Goal: Task Accomplishment & Management: Manage account settings

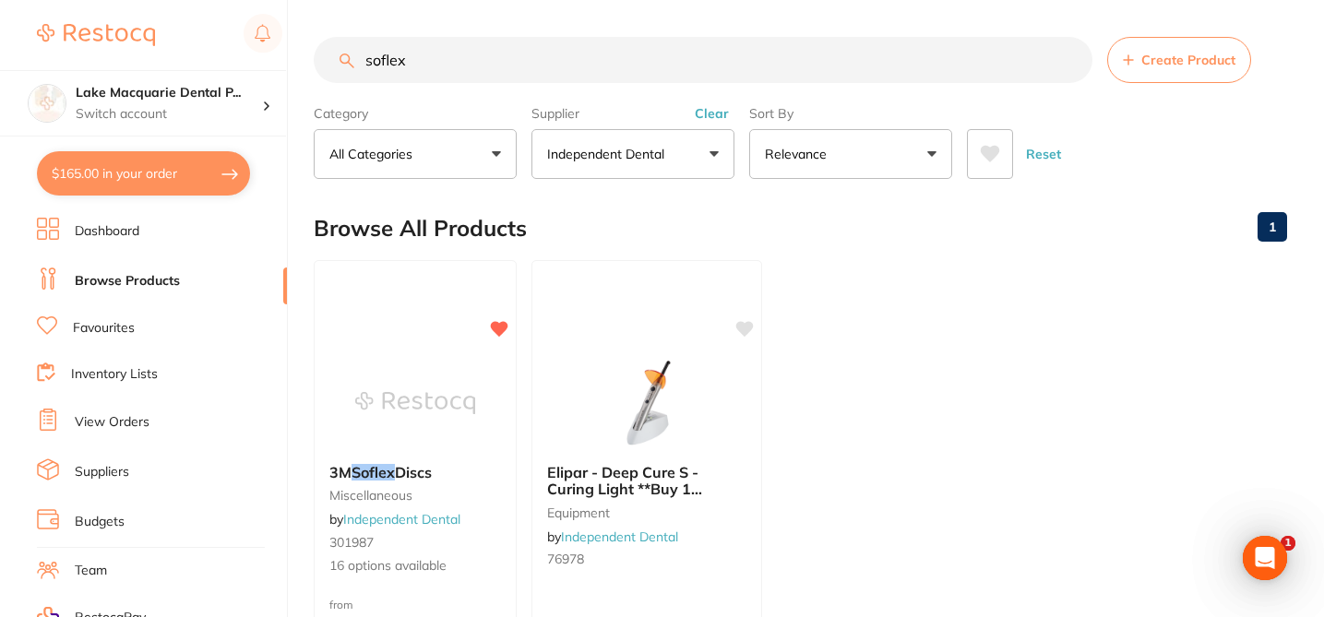
checkbox input "false"
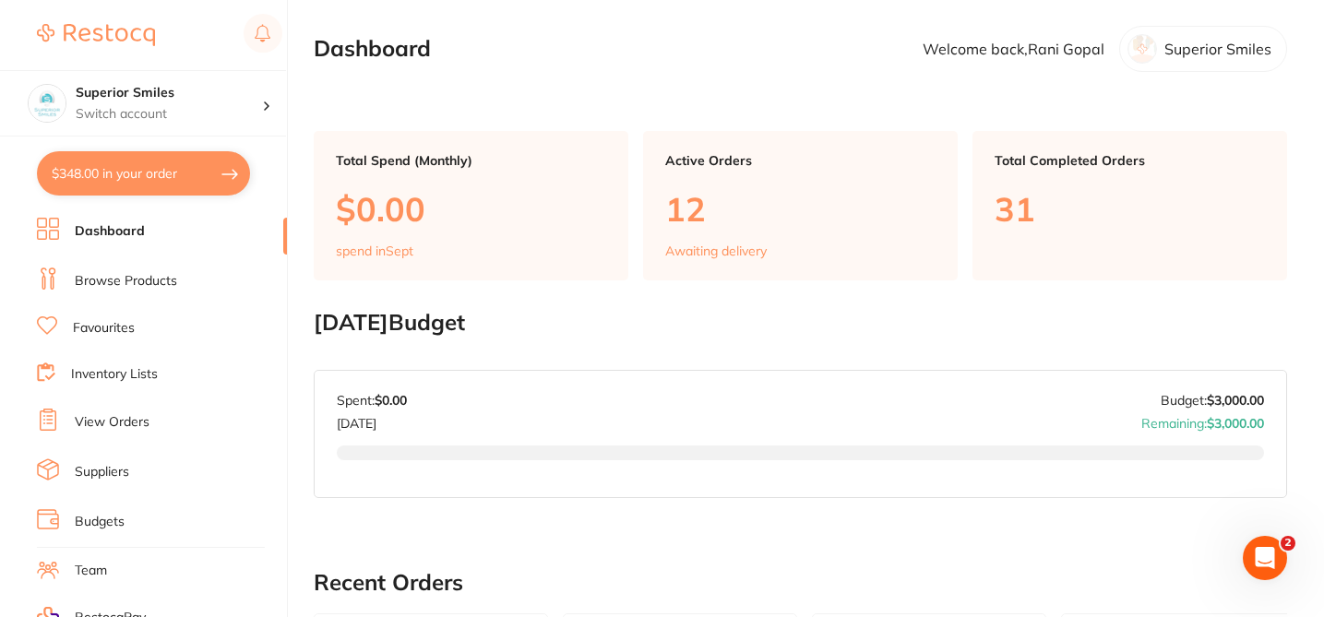
click at [124, 416] on link "View Orders" at bounding box center [112, 422] width 75 height 18
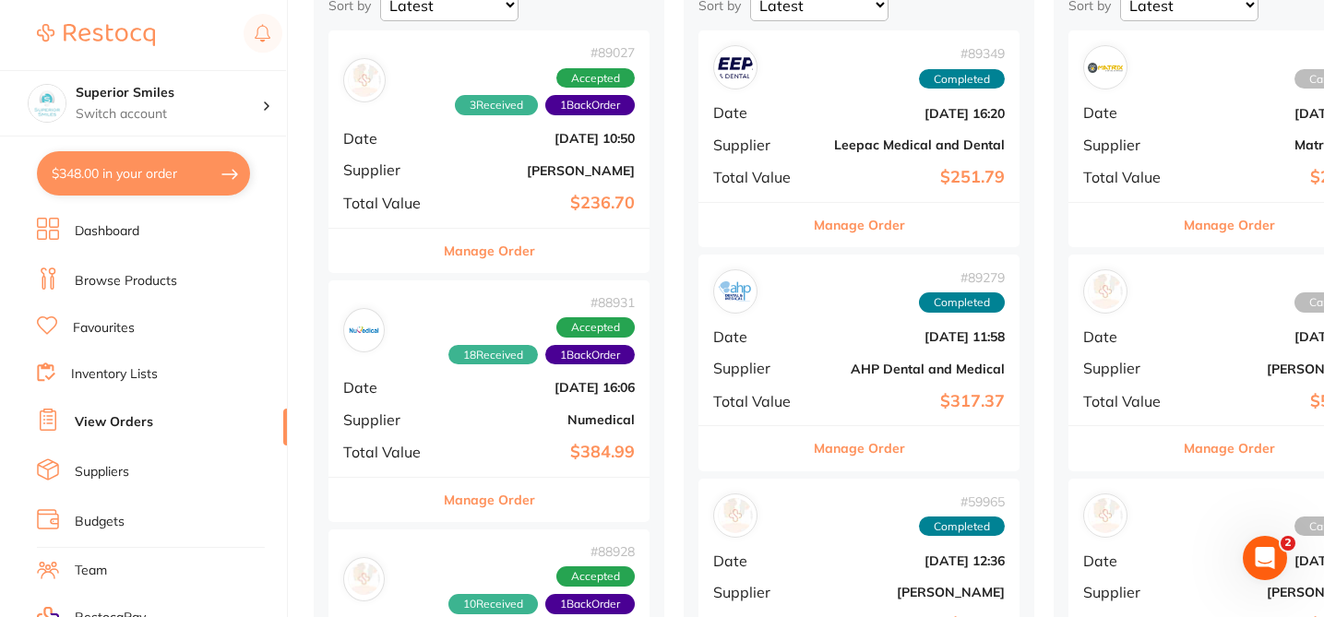
scroll to position [258, 0]
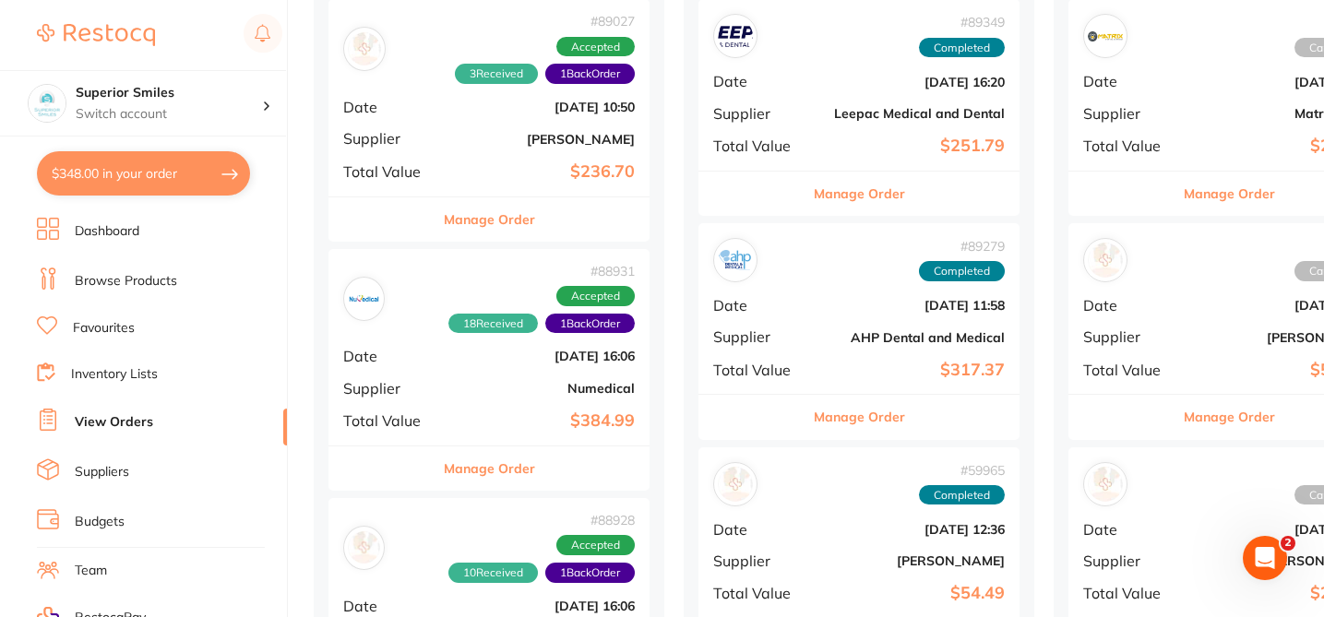
click at [500, 393] on b "Numedical" at bounding box center [542, 388] width 185 height 15
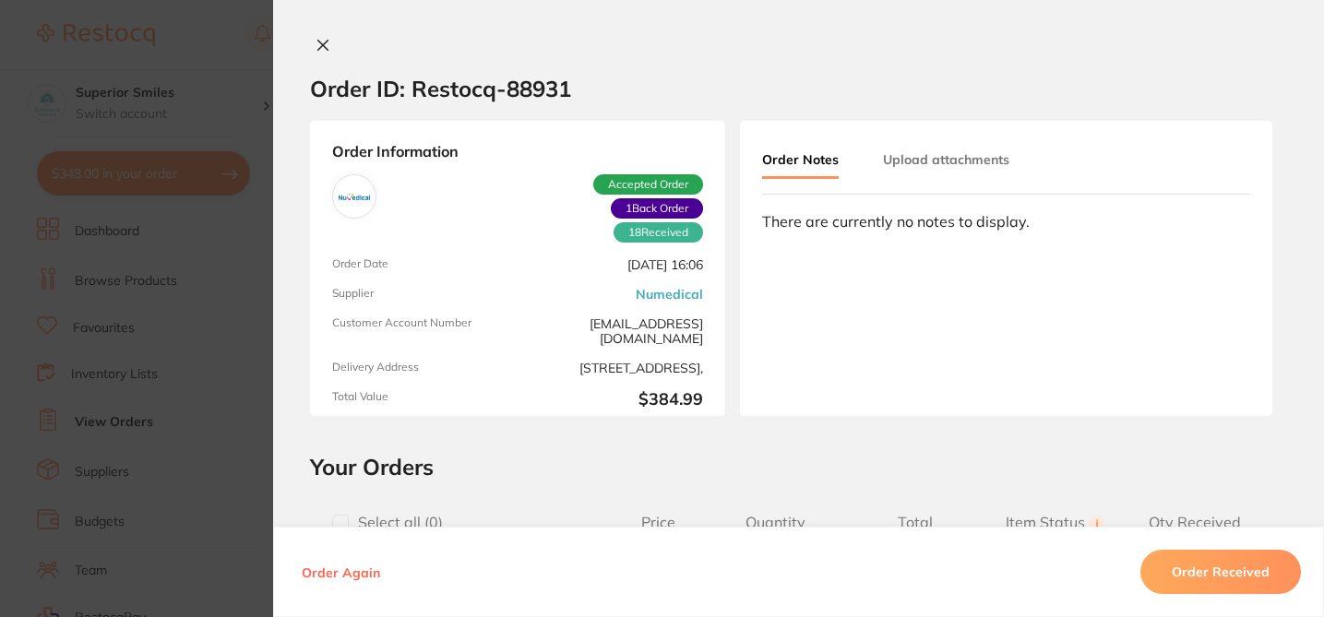
click at [927, 160] on button "Upload attachments" at bounding box center [946, 159] width 126 height 33
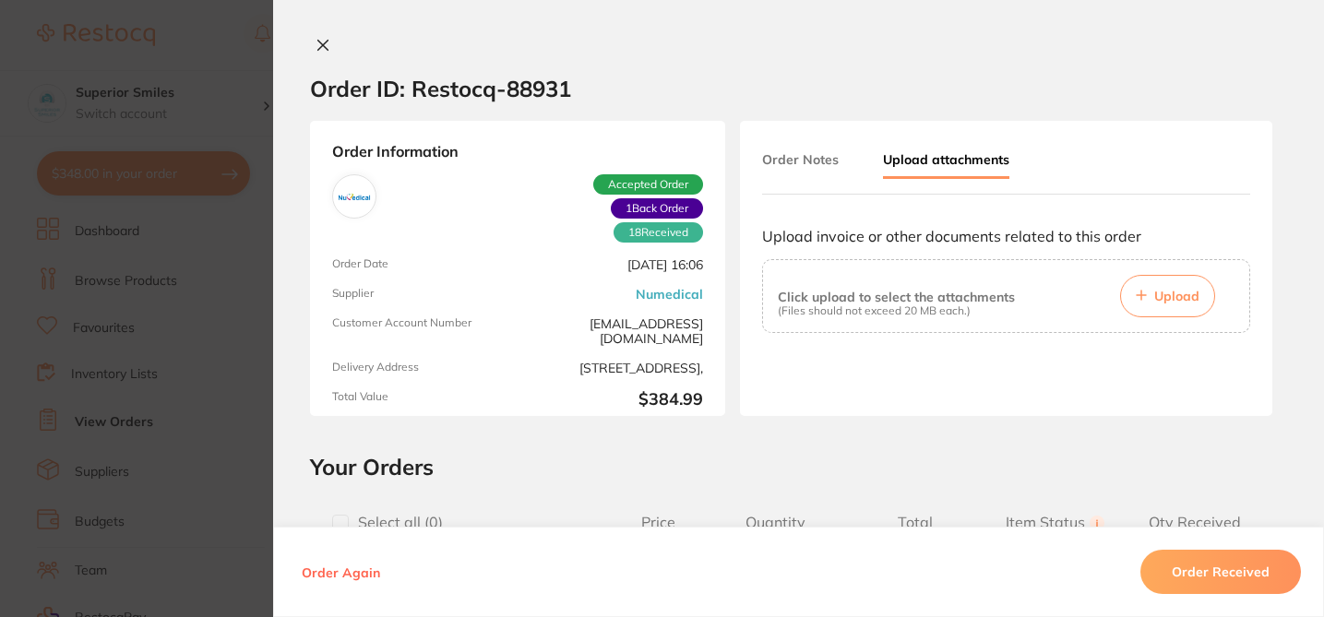
click at [803, 163] on button "Order Notes" at bounding box center [800, 159] width 77 height 33
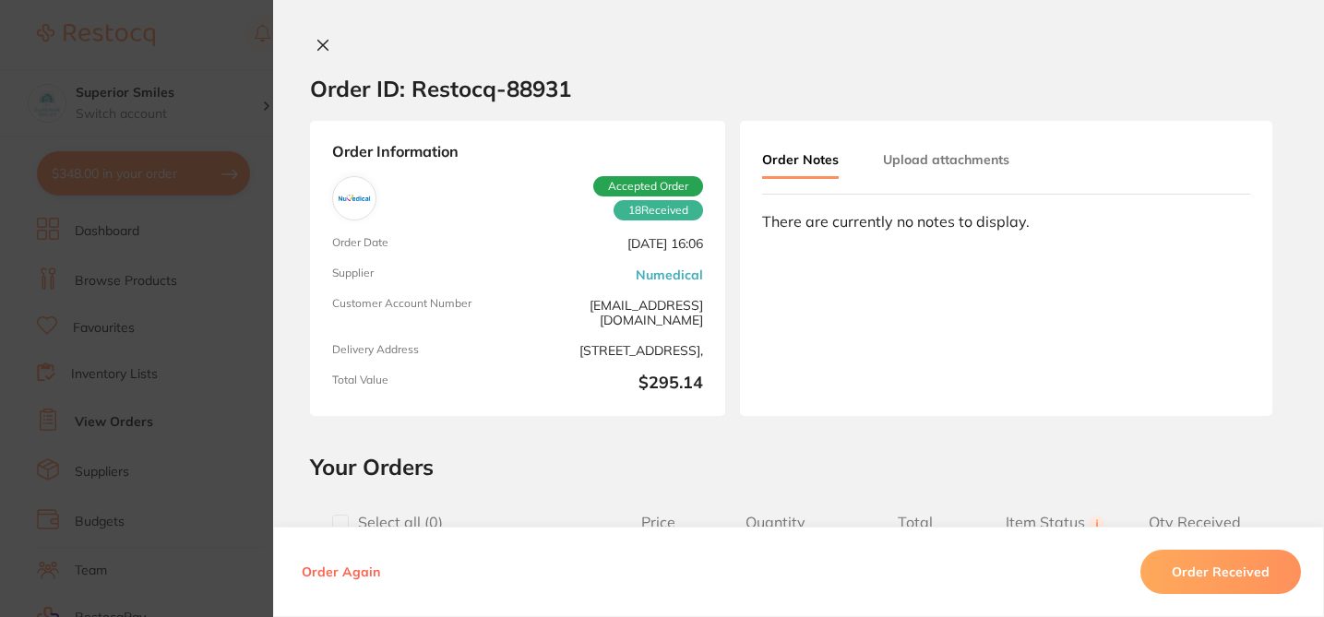
click at [322, 42] on icon at bounding box center [323, 46] width 10 height 10
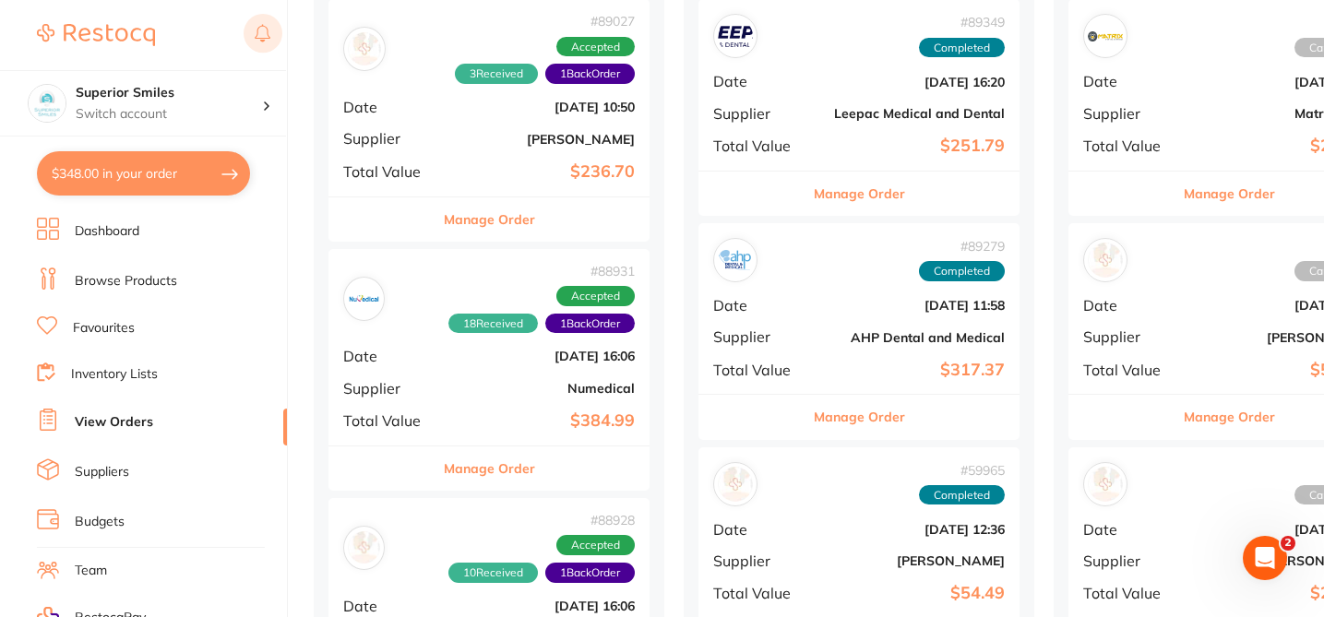
click at [254, 32] on rect at bounding box center [263, 33] width 39 height 39
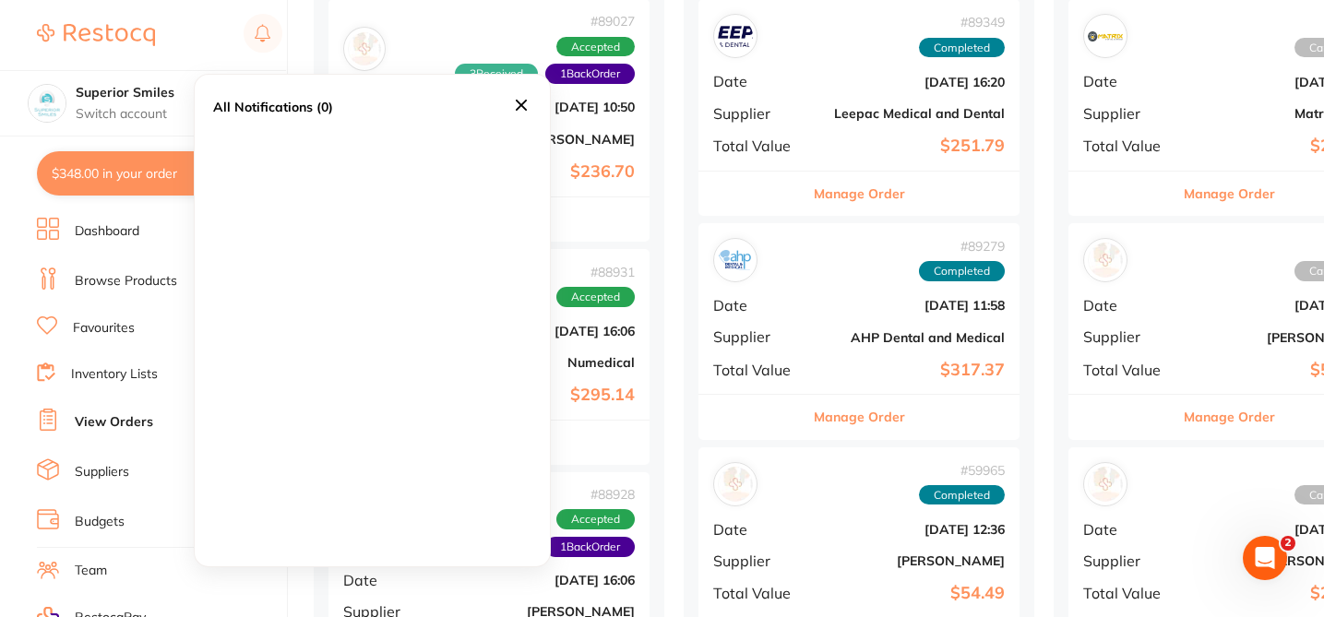
click at [204, 45] on div "All Notifications (0)" at bounding box center [159, 35] width 245 height 42
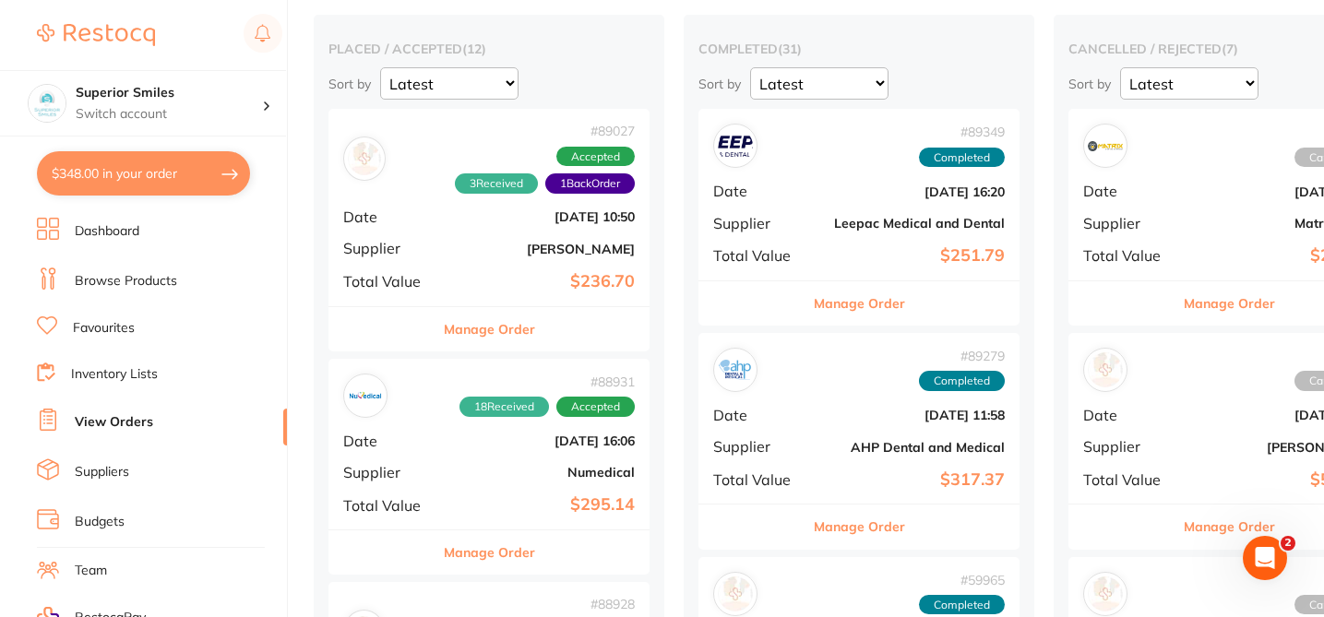
scroll to position [148, 0]
click at [509, 336] on button "Manage Order" at bounding box center [489, 330] width 91 height 44
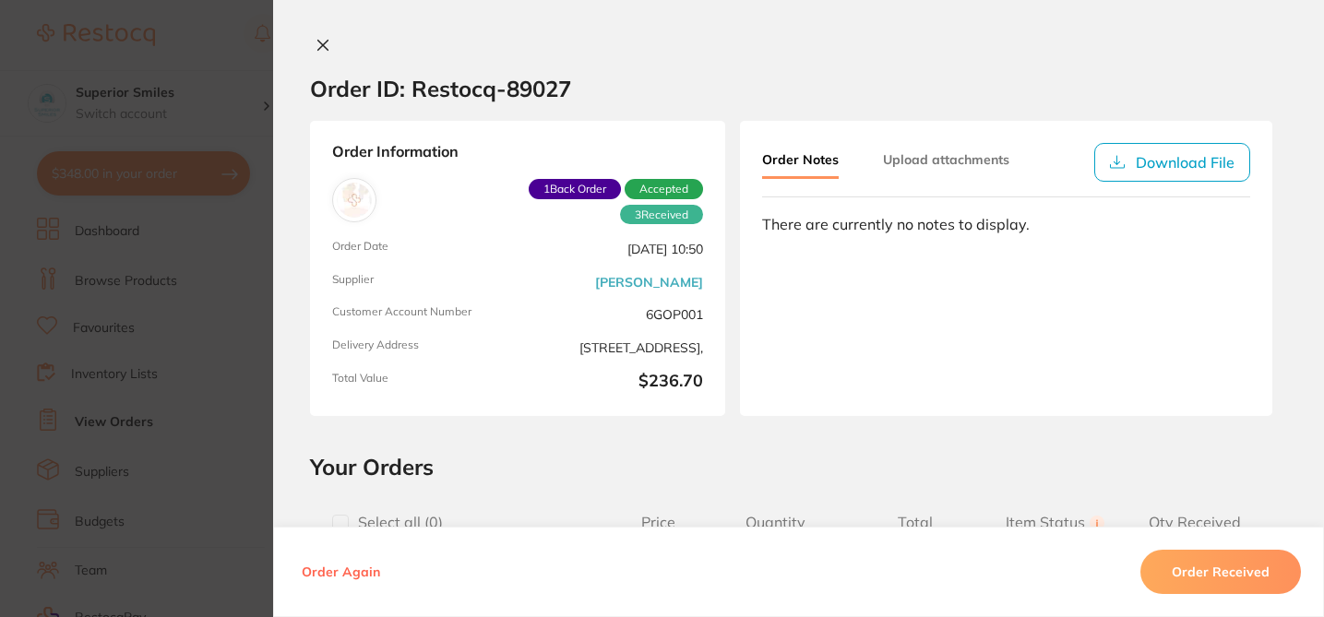
click at [646, 444] on div "Order ID: Restocq- 89027 Order Information 3 Received 1 Back Order Accepted Ord…" at bounding box center [798, 327] width 1051 height 580
click at [180, 47] on section "Order ID: Restocq- 89027 Order Information 3 Received 1 Back Order Accepted Ord…" at bounding box center [662, 308] width 1324 height 617
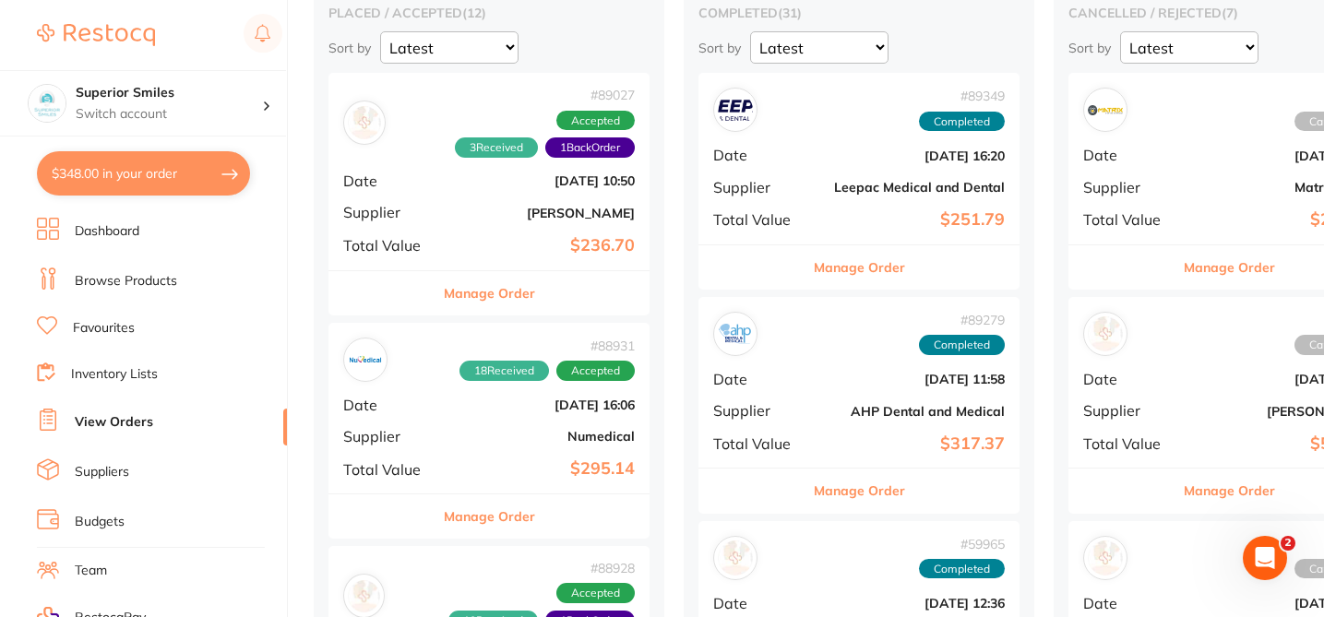
click at [495, 288] on button "Manage Order" at bounding box center [489, 293] width 91 height 44
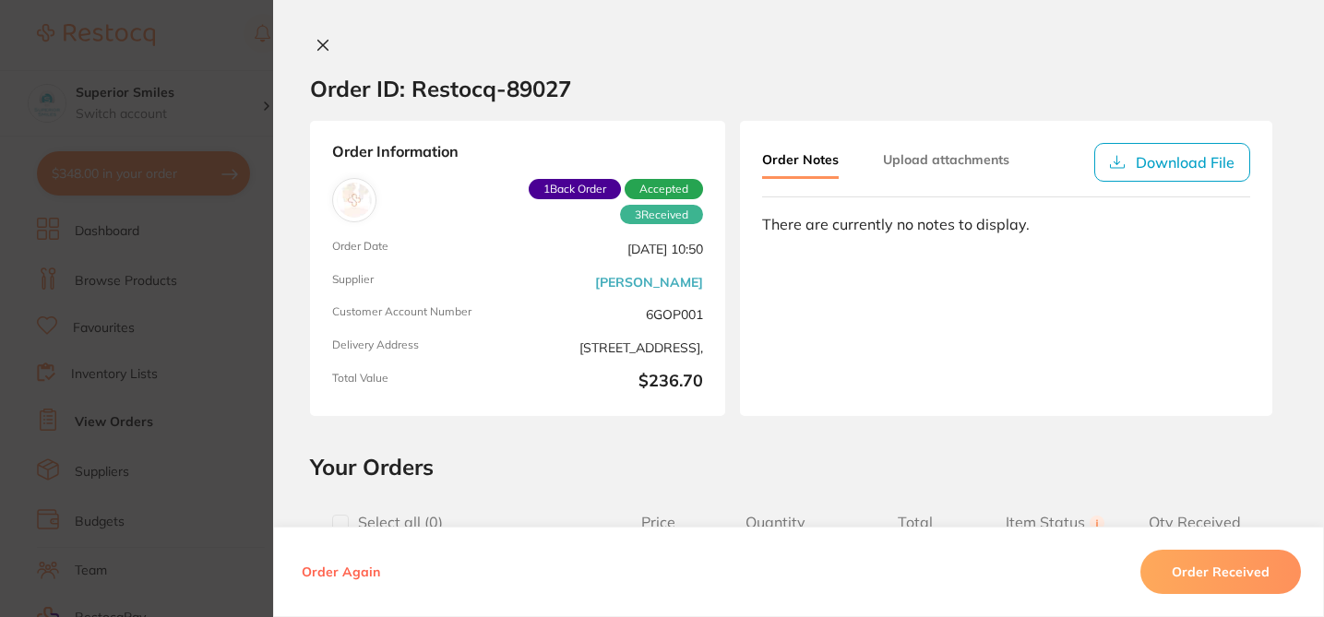
click at [566, 457] on h2 "Your Orders" at bounding box center [798, 467] width 977 height 28
click at [896, 155] on button "Upload attachments" at bounding box center [946, 159] width 126 height 33
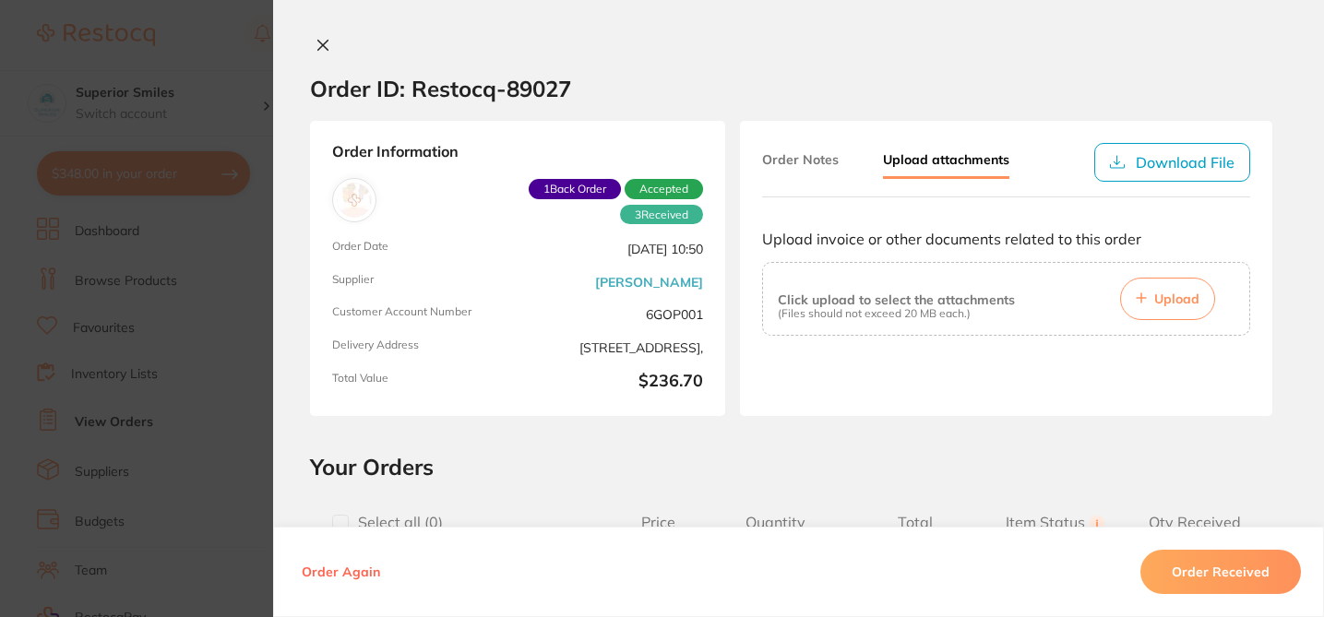
click at [775, 163] on button "Order Notes" at bounding box center [800, 159] width 77 height 33
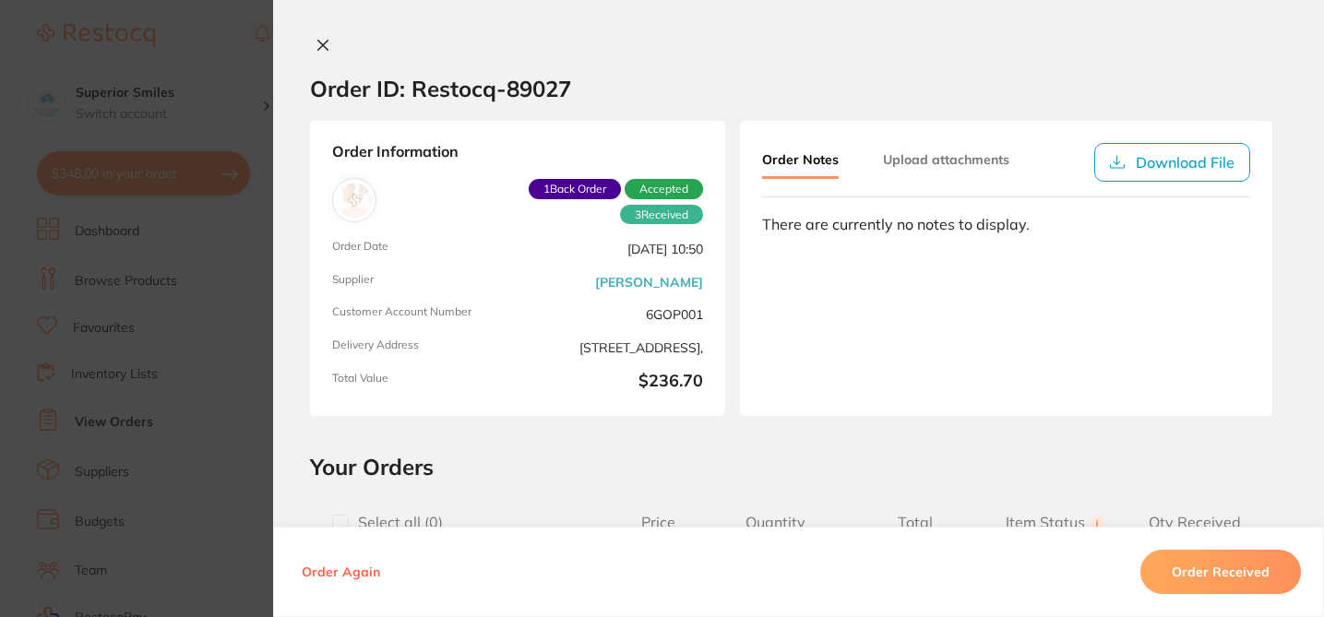
click at [644, 444] on div "Order ID: Restocq- 89027 Order Information 3 Received 1 Back Order Accepted Ord…" at bounding box center [798, 327] width 1051 height 580
click at [644, 445] on div "Order ID: Restocq- 89027 Order Information 3 Received 1 Back Order Accepted Ord…" at bounding box center [798, 327] width 1051 height 580
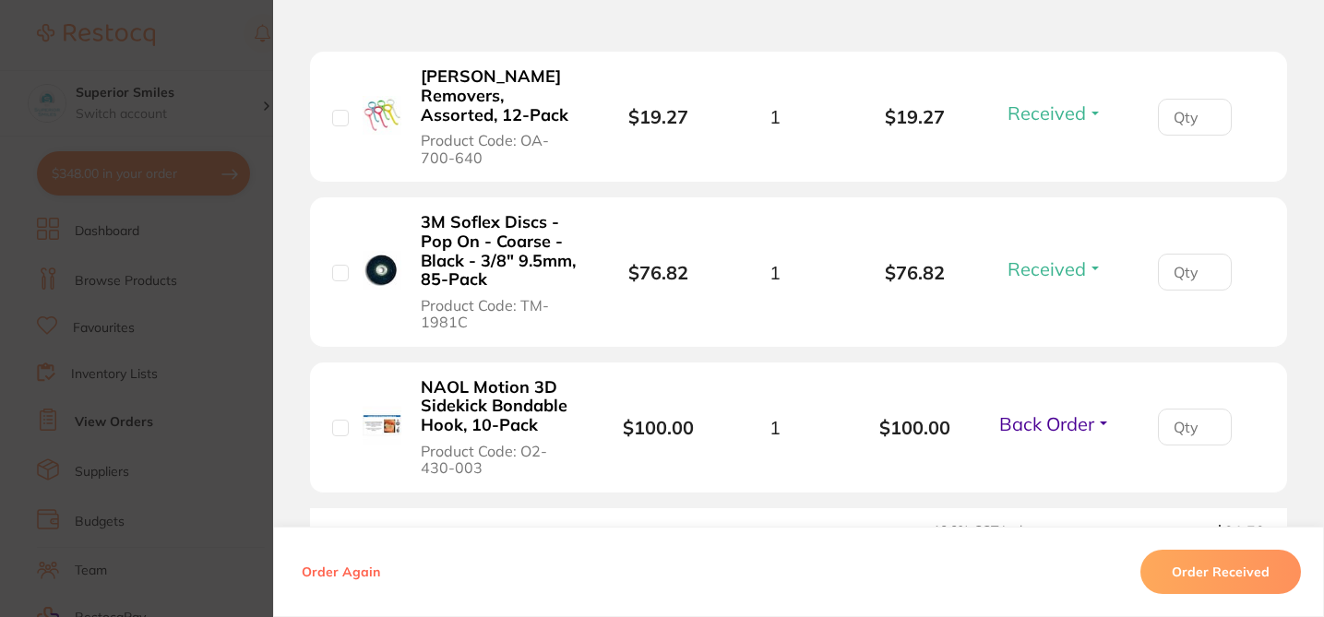
scroll to position [795, 0]
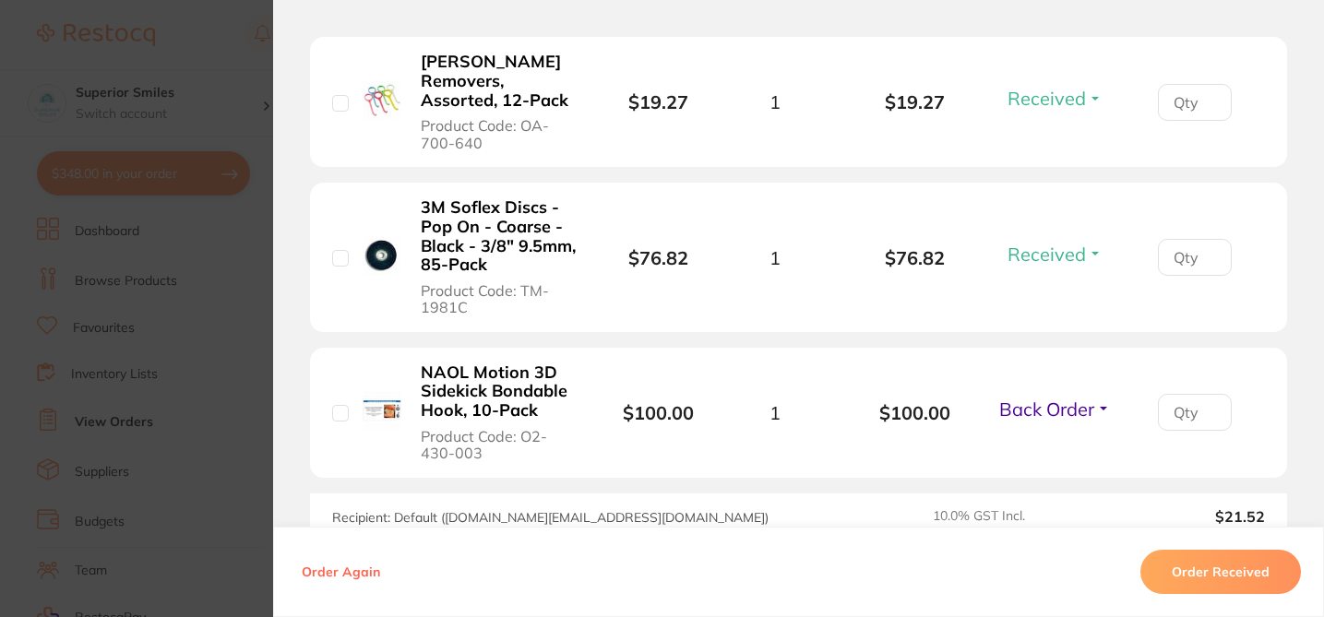
click at [219, 101] on section "Order ID: Restocq- 89027 Order Information 3 Received 1 Back Order Accepted Ord…" at bounding box center [662, 308] width 1324 height 617
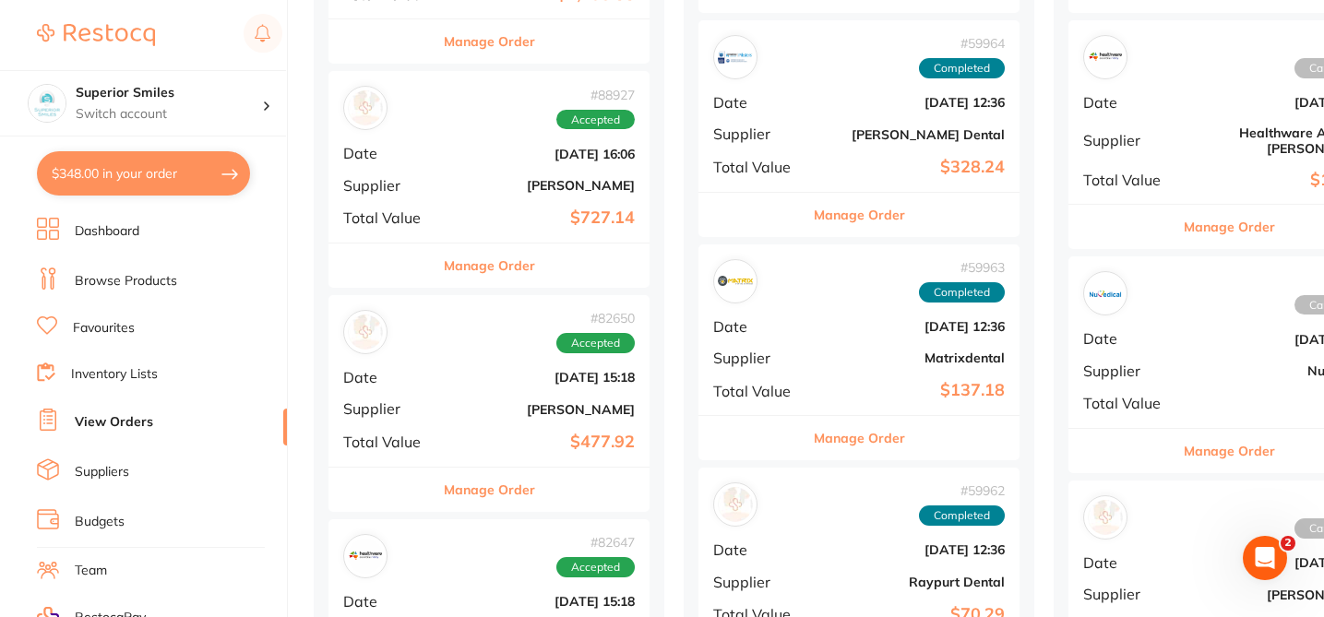
click at [514, 267] on button "Manage Order" at bounding box center [489, 266] width 91 height 44
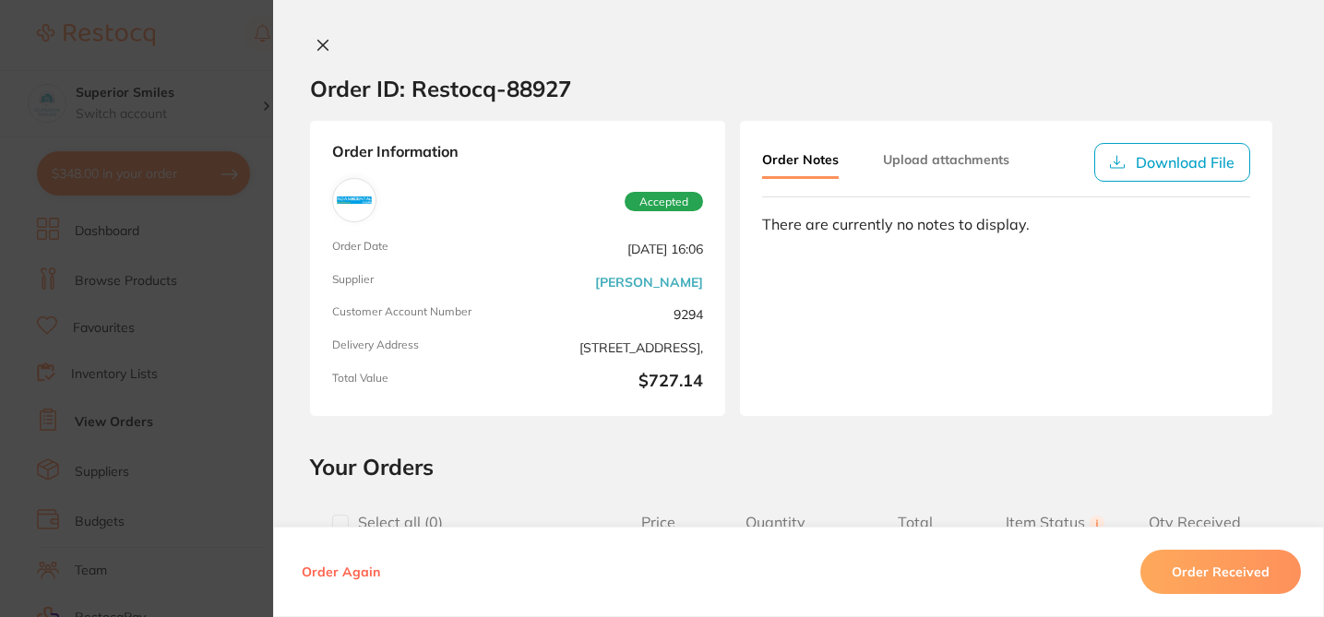
click at [527, 449] on div "Order ID: Restocq- 88927 Order Information Accepted Order Date Aug 4 2025, 16:0…" at bounding box center [798, 327] width 1051 height 580
click at [247, 124] on section "Order ID: Restocq- 88927 Order Information Accepted Order Date Aug 4 2025, 16:0…" at bounding box center [662, 308] width 1324 height 617
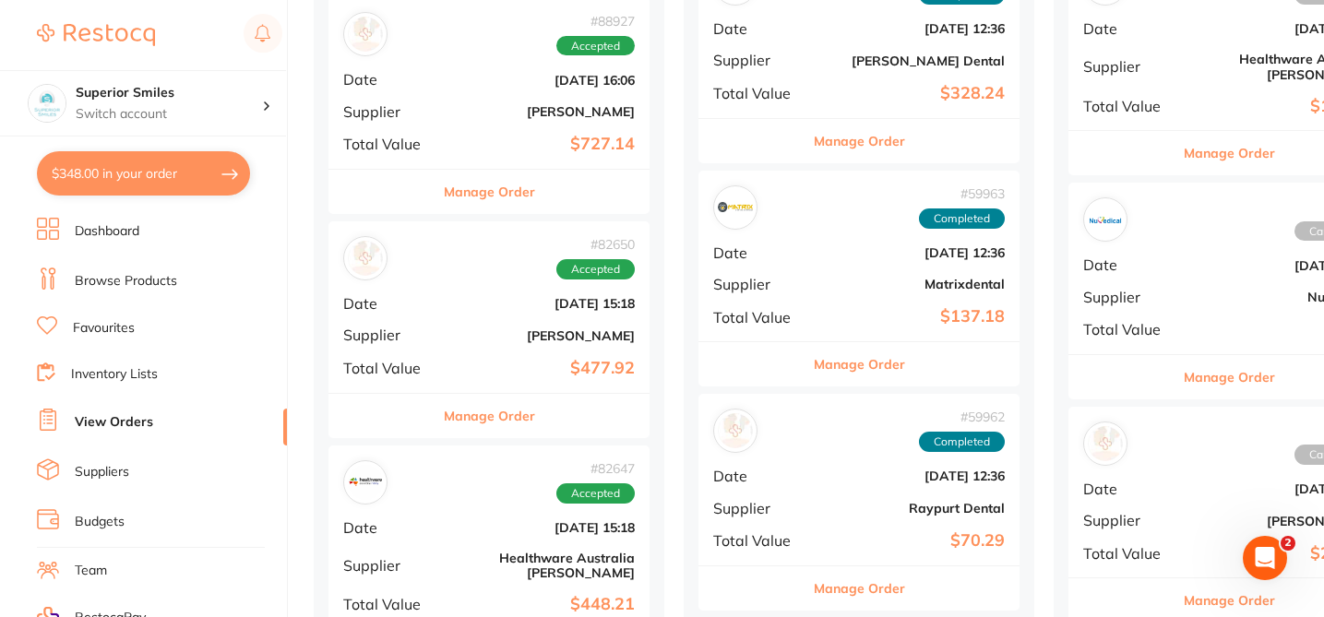
click at [521, 197] on button "Manage Order" at bounding box center [489, 192] width 91 height 44
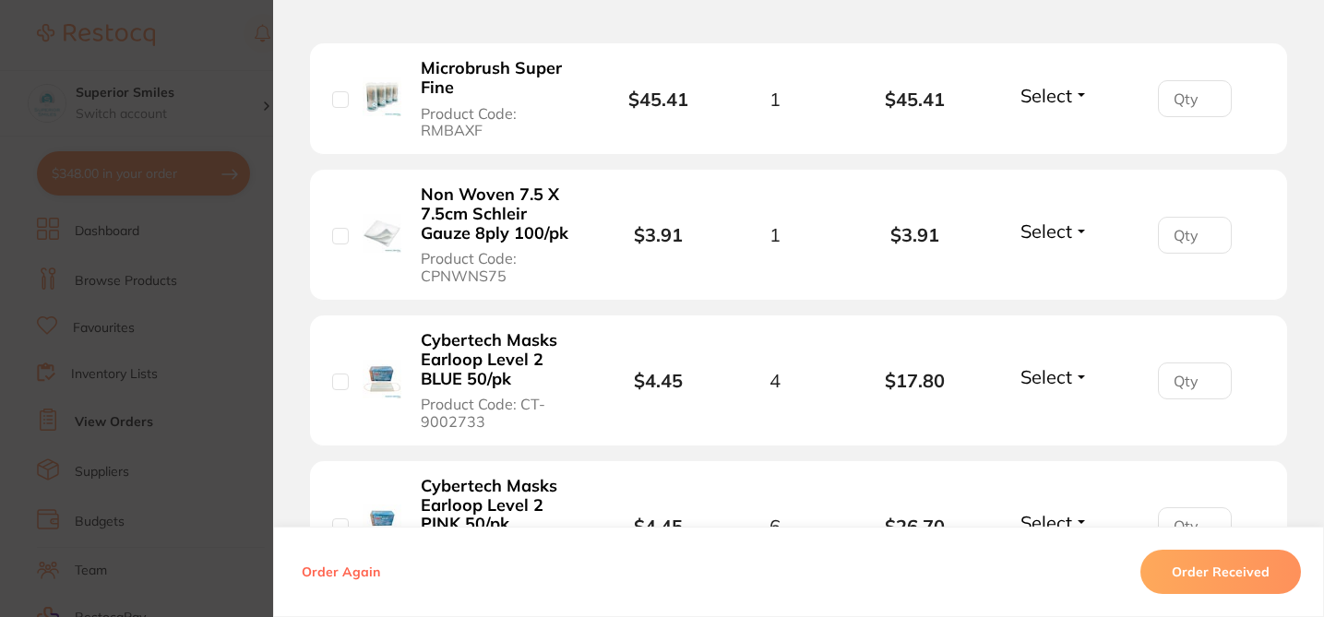
scroll to position [544, 0]
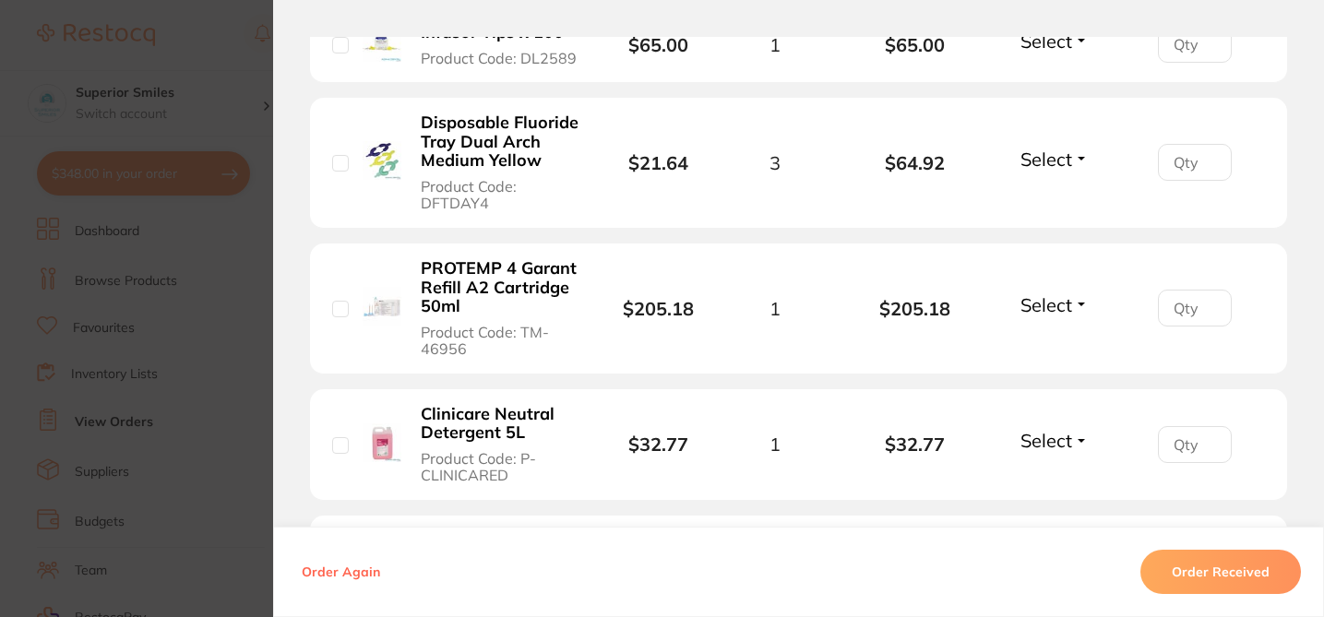
scroll to position [1141, 0]
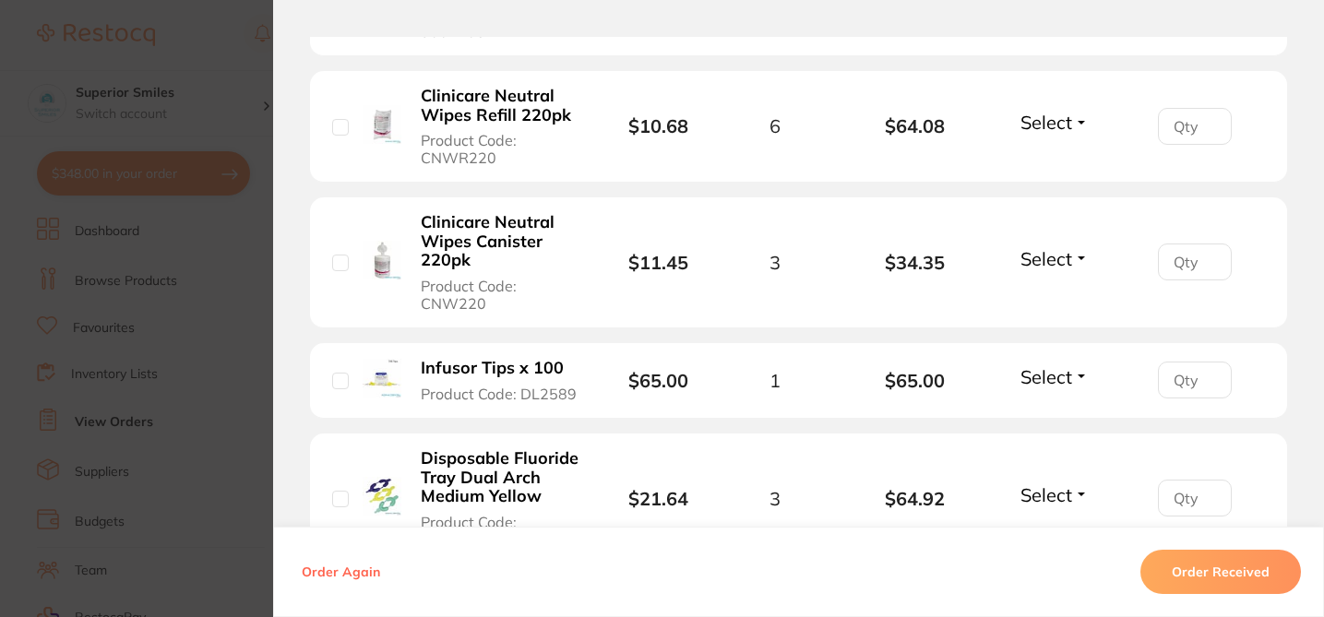
click at [183, 58] on section "Order ID: Restocq- 88927 Order Information Accepted Order Date Aug 4 2025, 16:0…" at bounding box center [662, 308] width 1324 height 617
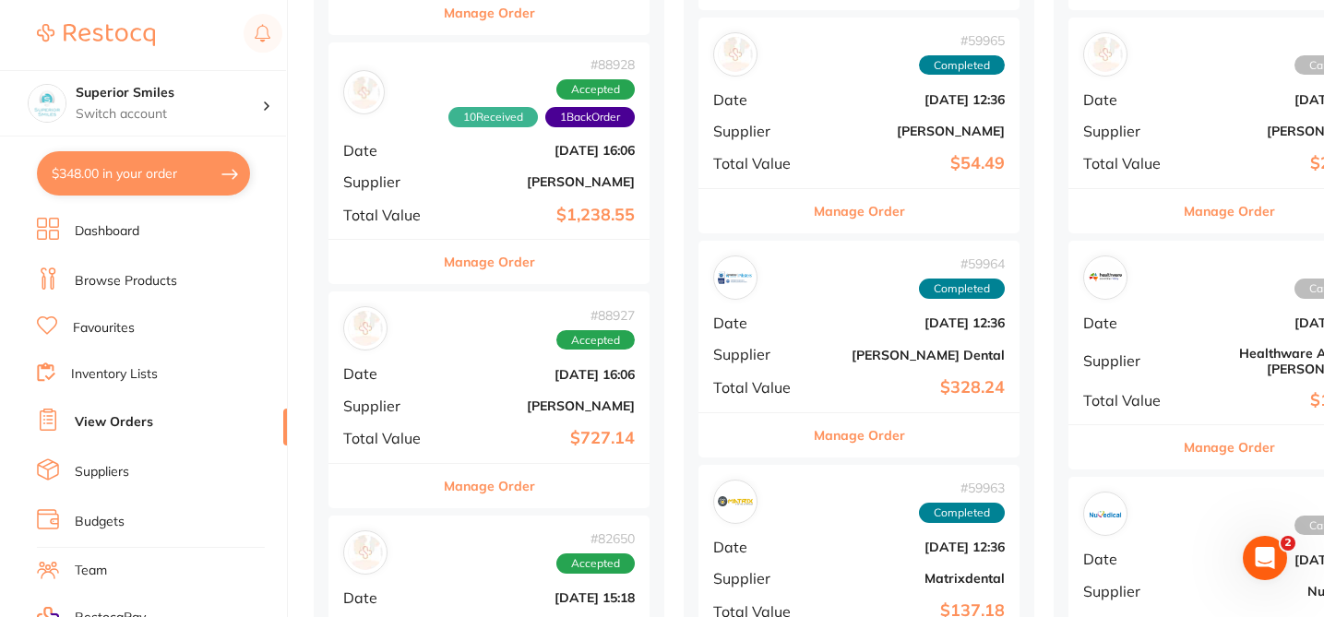
scroll to position [688, 0]
checkbox input "true"
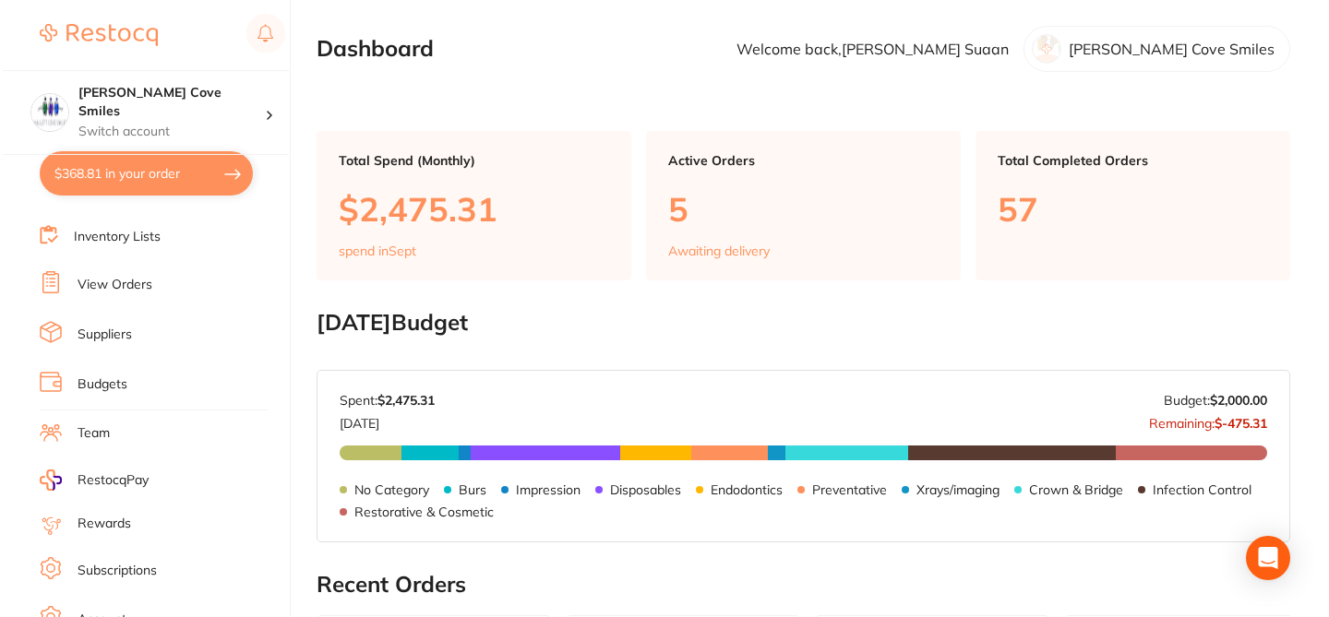
scroll to position [150, 0]
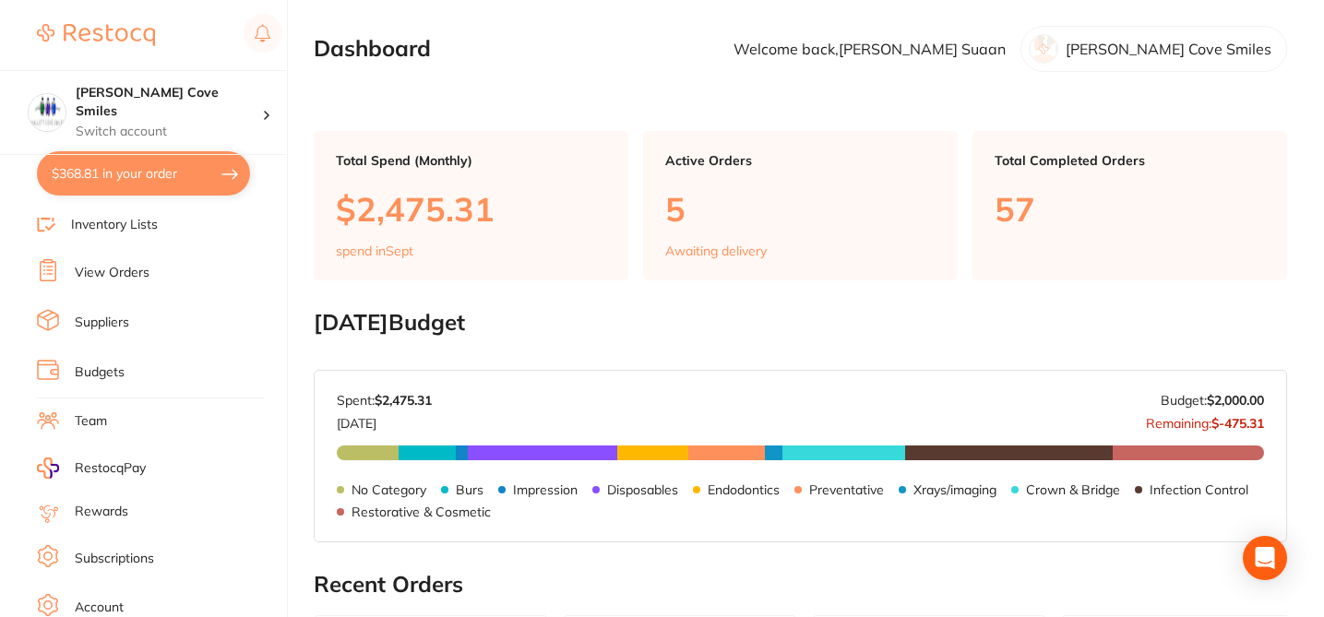
click at [115, 324] on link "Suppliers" at bounding box center [102, 323] width 54 height 18
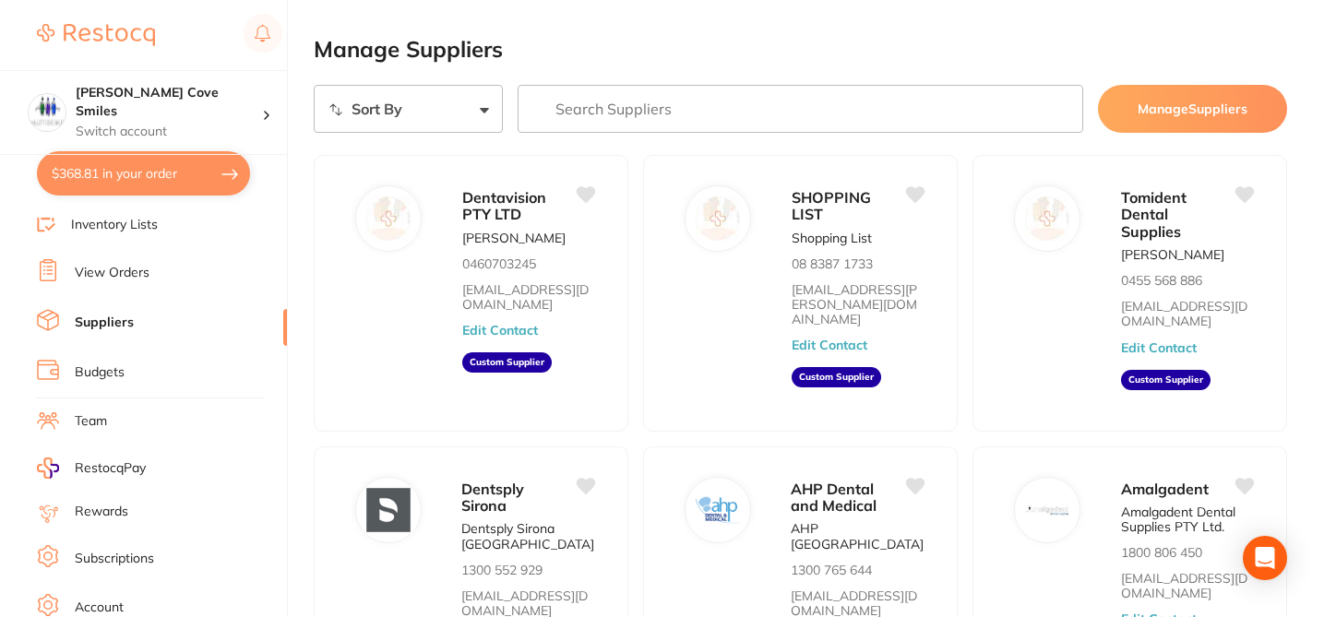
click at [599, 110] on input "search" at bounding box center [801, 109] width 567 height 48
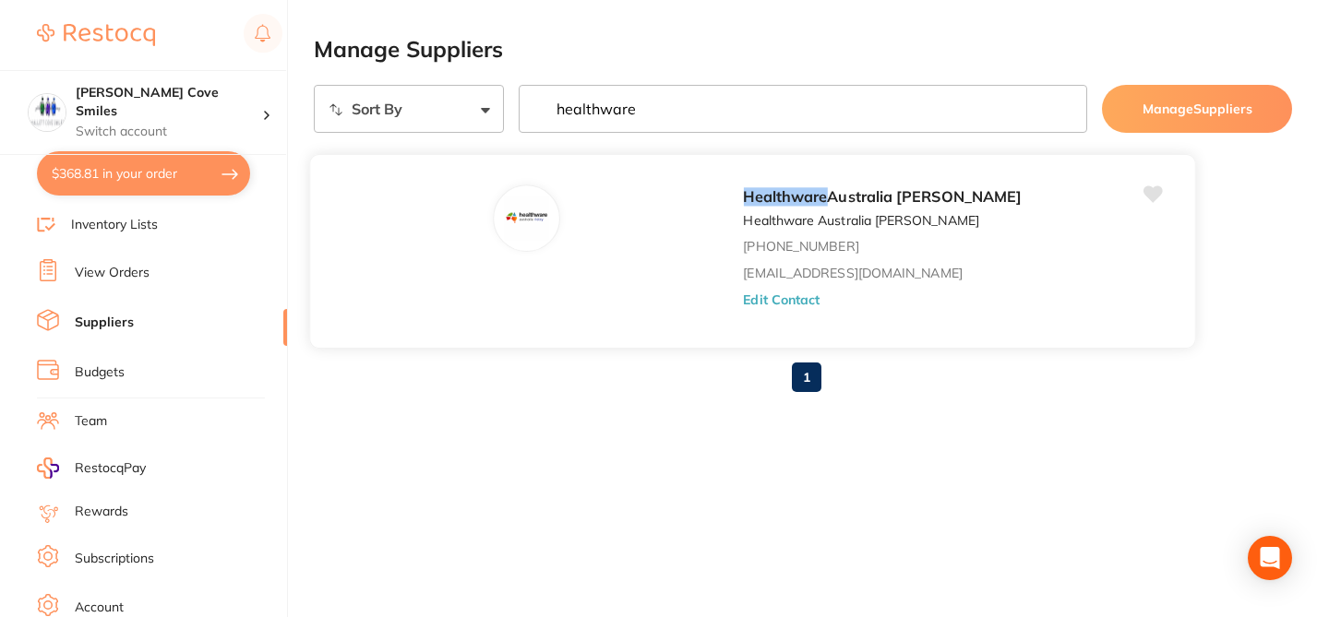
type input "healthware"
click at [743, 297] on button "Edit Contact" at bounding box center [781, 299] width 77 height 15
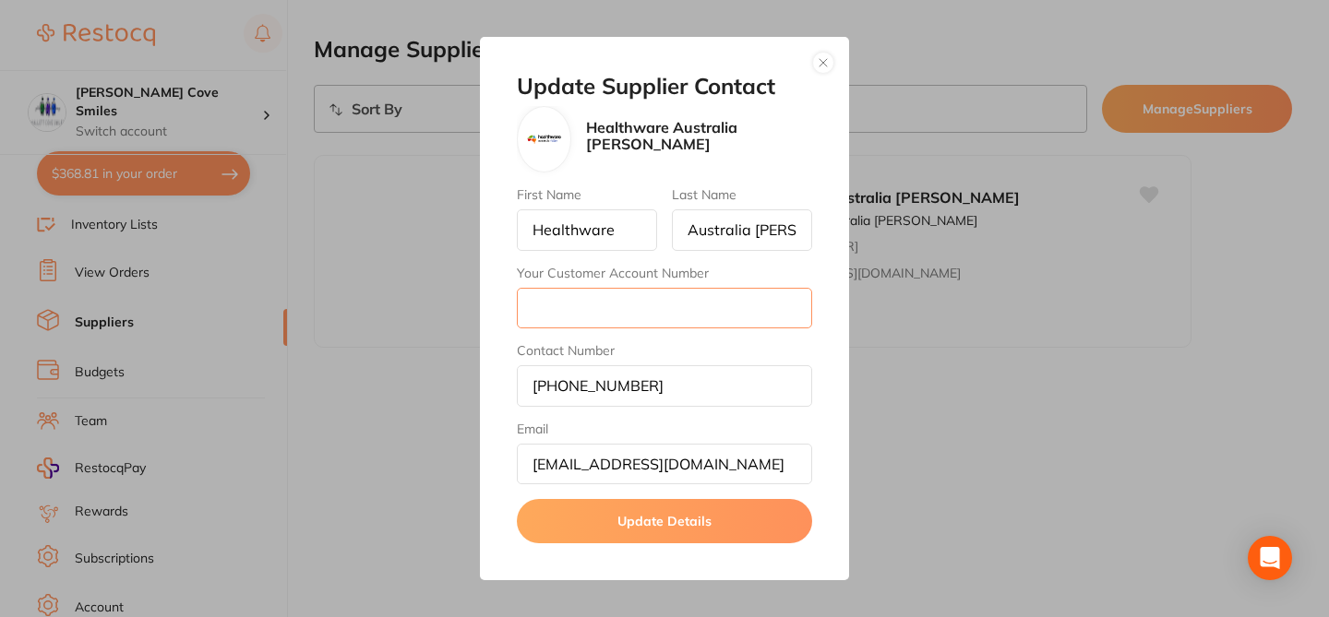
click at [571, 313] on input "Your Customer Account Number" at bounding box center [664, 308] width 295 height 41
paste input "5HCS1"
type input "5HCS1"
click at [745, 515] on button "Update Details" at bounding box center [664, 521] width 295 height 44
